Goal: Task Accomplishment & Management: Use online tool/utility

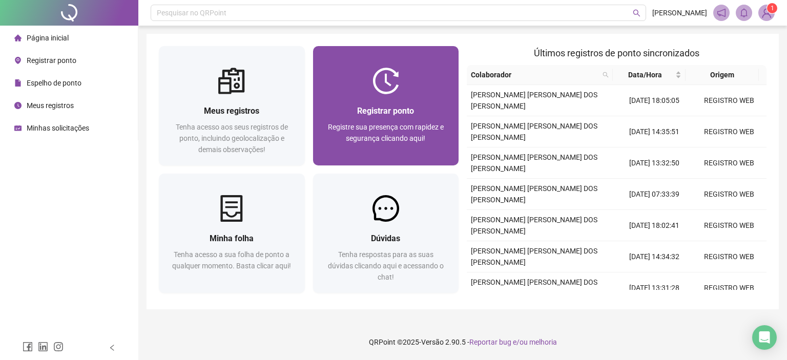
click at [371, 106] on span "Registrar ponto" at bounding box center [385, 111] width 57 height 10
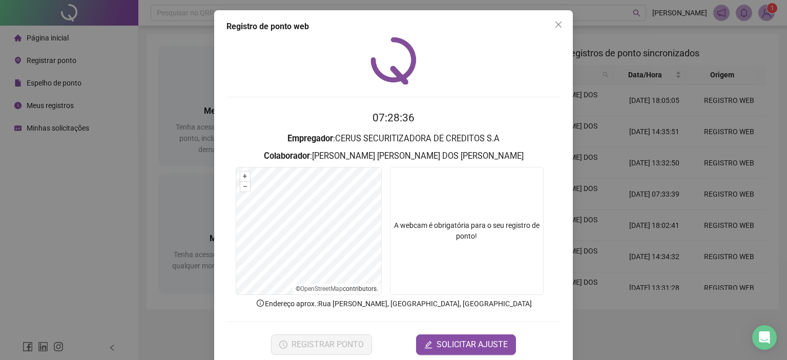
scroll to position [16, 0]
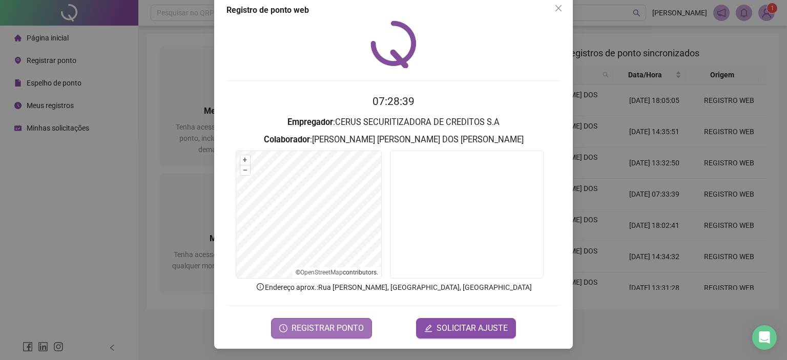
click at [334, 322] on span "REGISTRAR PONTO" at bounding box center [328, 328] width 72 height 12
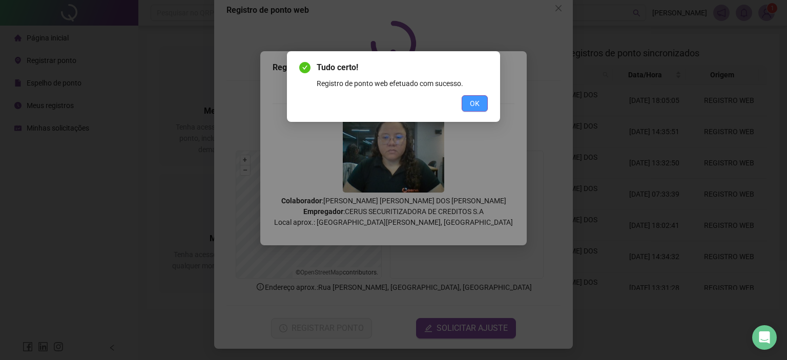
click at [473, 104] on span "OK" at bounding box center [475, 103] width 10 height 11
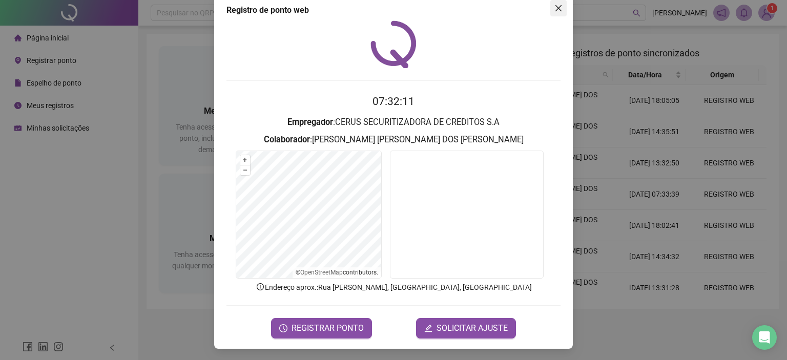
click at [557, 9] on icon "close" at bounding box center [558, 8] width 8 height 8
